Goal: Go to known website: Access a specific website the user already knows

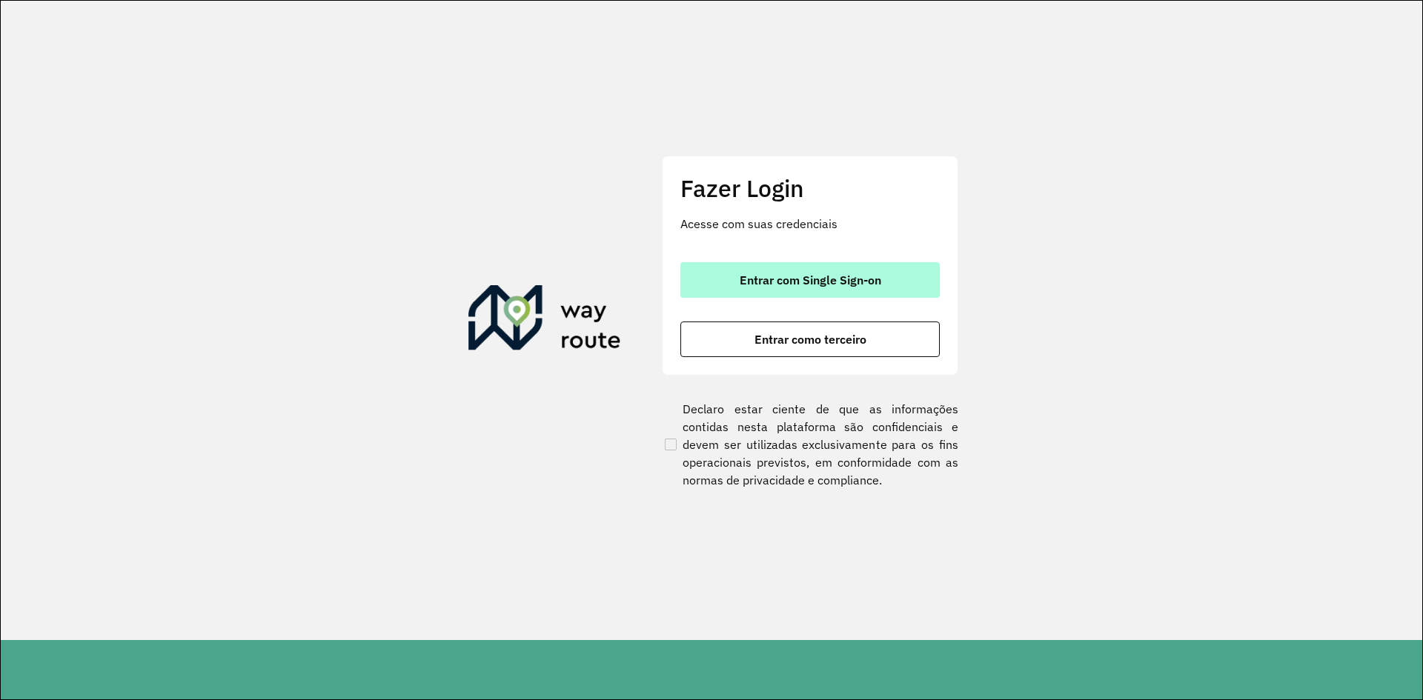
click at [826, 282] on span "Entrar com Single Sign-on" at bounding box center [811, 280] width 142 height 12
